Goal: Task Accomplishment & Management: Use online tool/utility

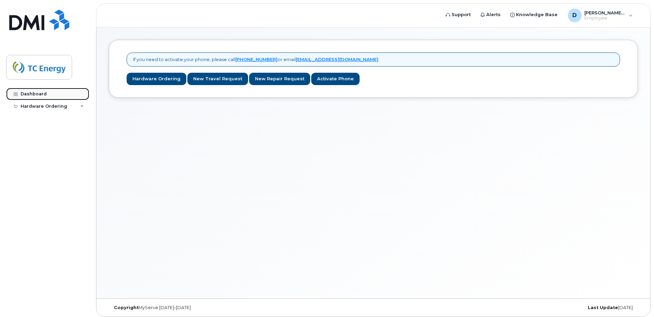
click at [36, 93] on div "Dashboard" at bounding box center [34, 93] width 26 height 5
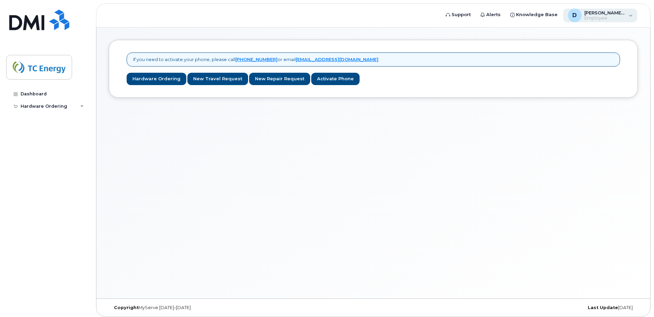
click at [627, 15] on div "D [PERSON_NAME][EMAIL_ADDRESS][DOMAIN_NAME] Employee" at bounding box center [600, 16] width 74 height 14
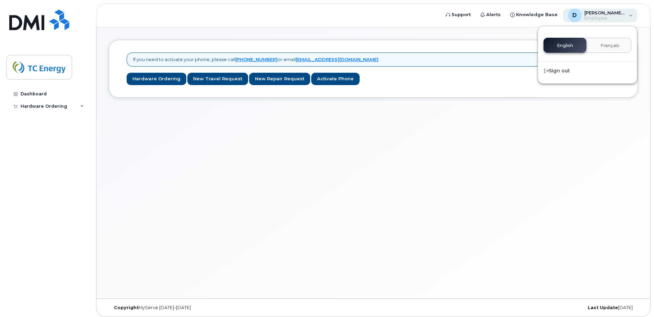
click at [627, 15] on div "D [PERSON_NAME][EMAIL_ADDRESS][DOMAIN_NAME] Employee" at bounding box center [600, 16] width 74 height 14
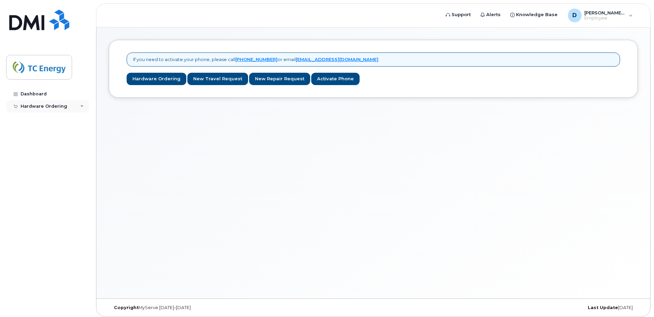
click at [56, 107] on div "Hardware Ordering" at bounding box center [44, 106] width 47 height 5
